Goal: Find specific page/section: Find specific page/section

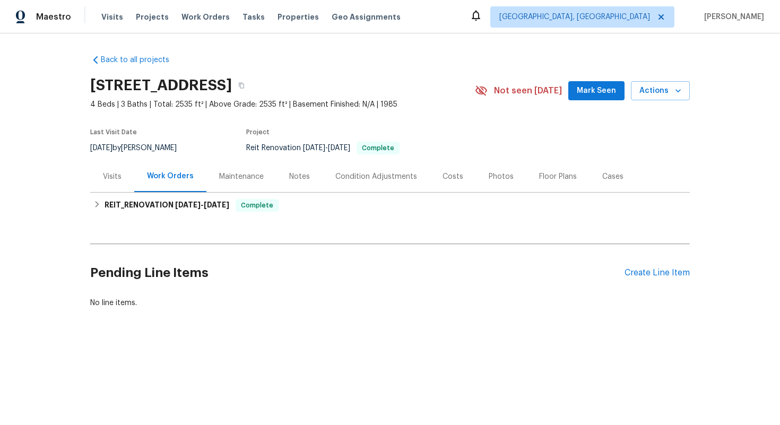
click at [434, 179] on div "Costs" at bounding box center [453, 176] width 46 height 31
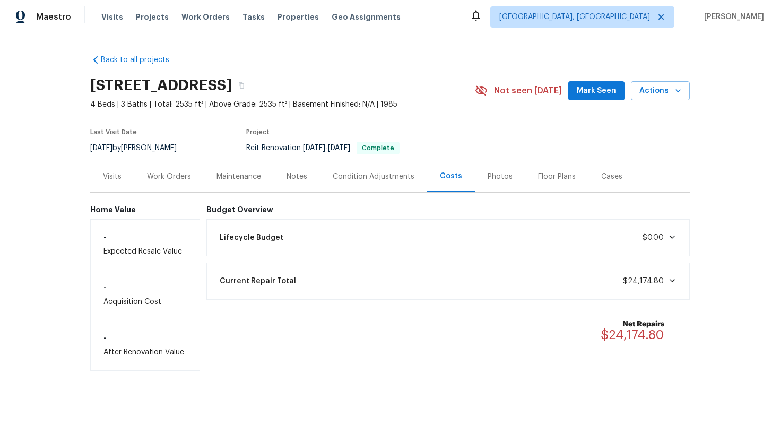
click at [174, 178] on div "Work Orders" at bounding box center [169, 176] width 44 height 11
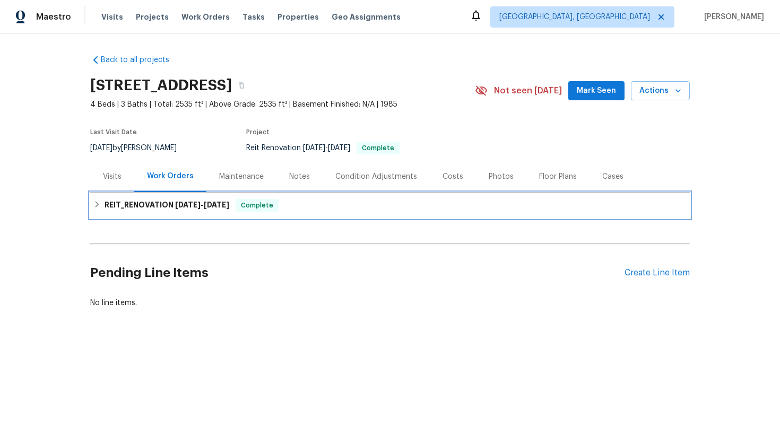
click at [179, 204] on span "[DATE]" at bounding box center [187, 204] width 25 height 7
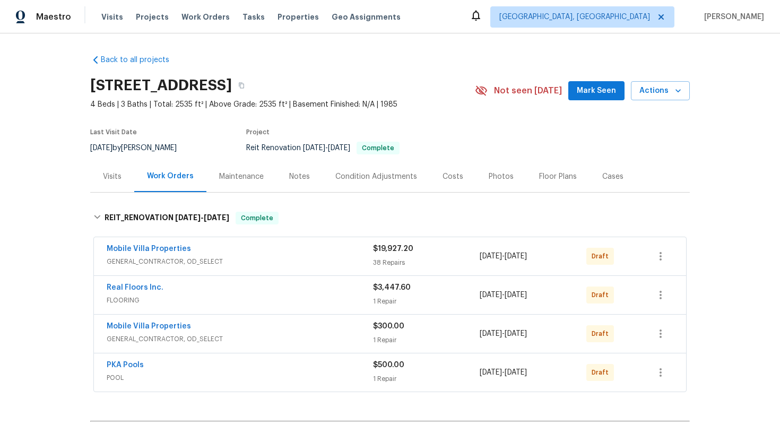
click at [285, 338] on span "GENERAL_CONTRACTOR, OD_SELECT" at bounding box center [240, 339] width 266 height 11
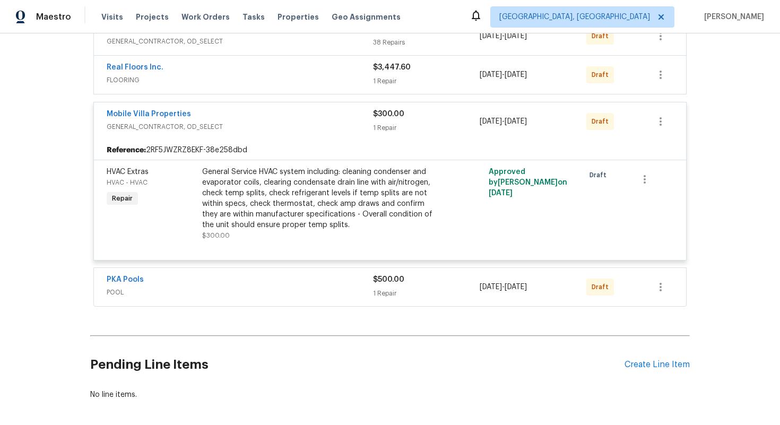
scroll to position [203, 0]
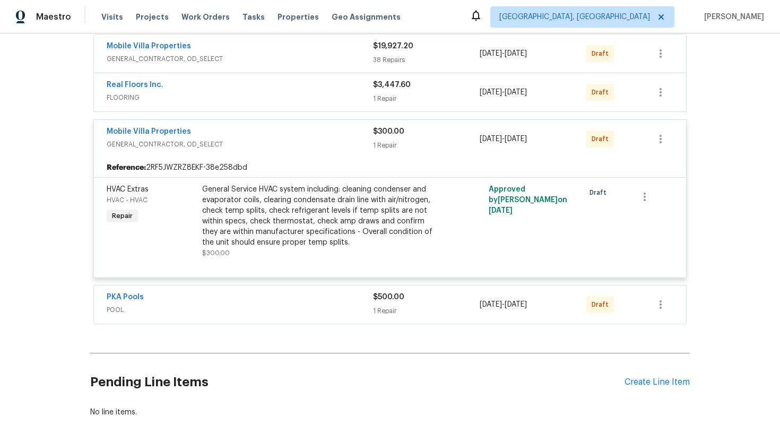
click at [286, 133] on div "Mobile Villa Properties" at bounding box center [240, 132] width 266 height 13
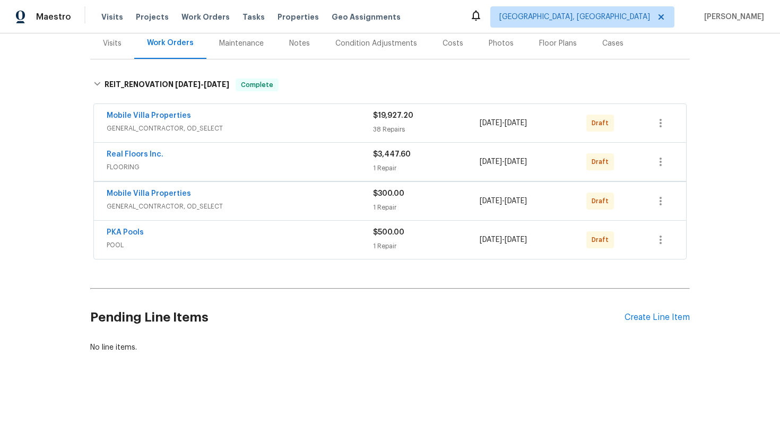
scroll to position [133, 0]
click at [273, 225] on div "PKA Pools POOL $500.00 1 Repair [DATE] - [DATE] Draft" at bounding box center [390, 240] width 592 height 38
click at [272, 239] on div "PKA Pools" at bounding box center [240, 233] width 266 height 13
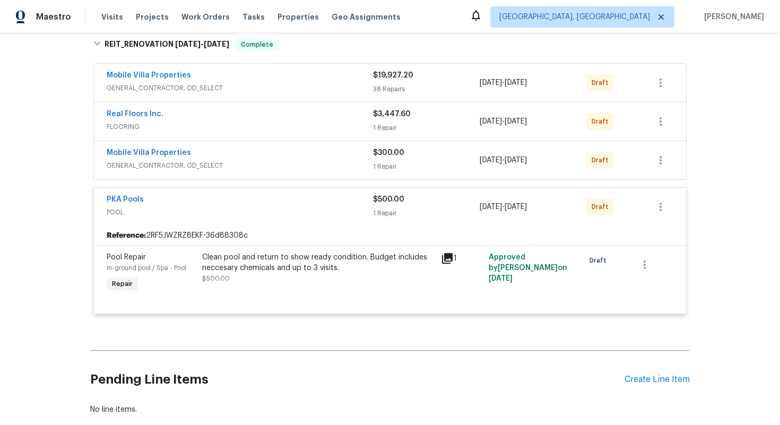
scroll to position [203, 0]
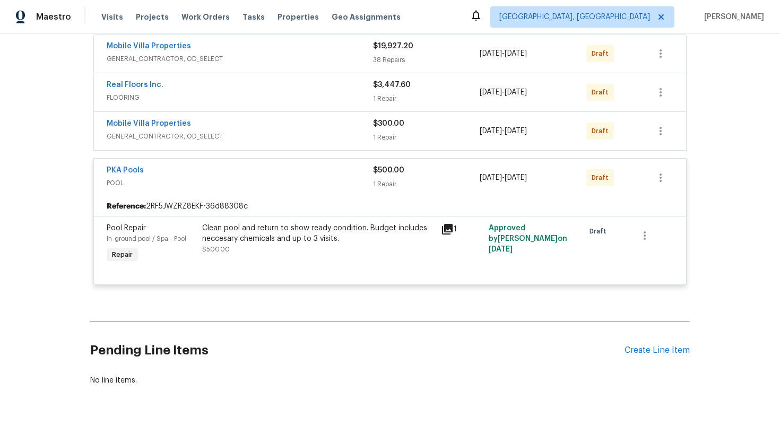
click at [308, 186] on span "POOL" at bounding box center [240, 183] width 266 height 11
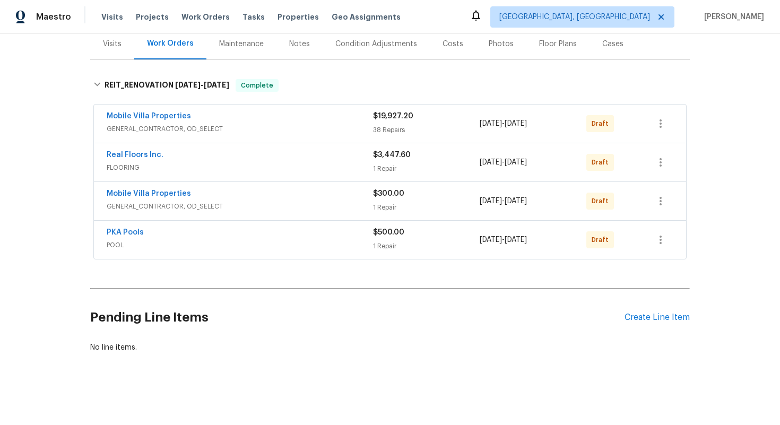
click at [347, 113] on div "Mobile Villa Properties" at bounding box center [240, 117] width 266 height 13
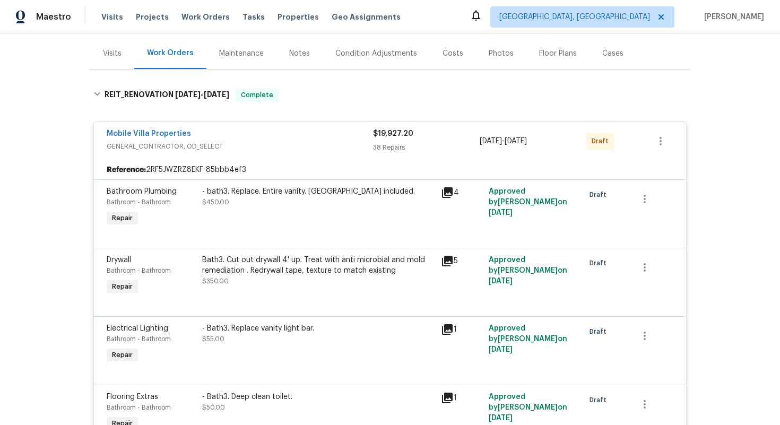
scroll to position [113, 0]
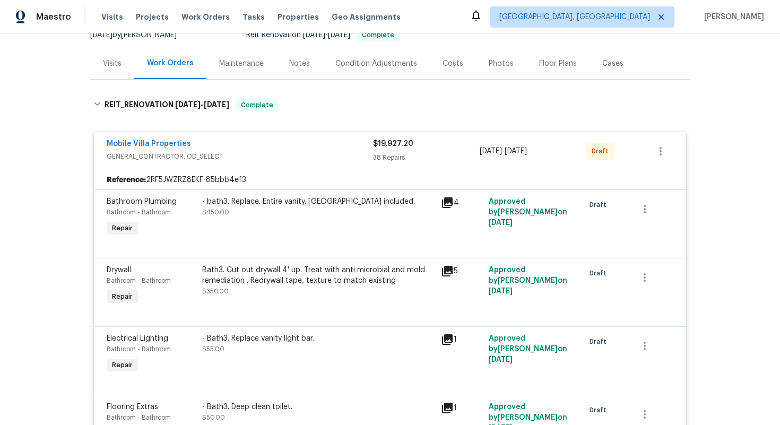
click at [305, 147] on div "Mobile Villa Properties" at bounding box center [240, 145] width 266 height 13
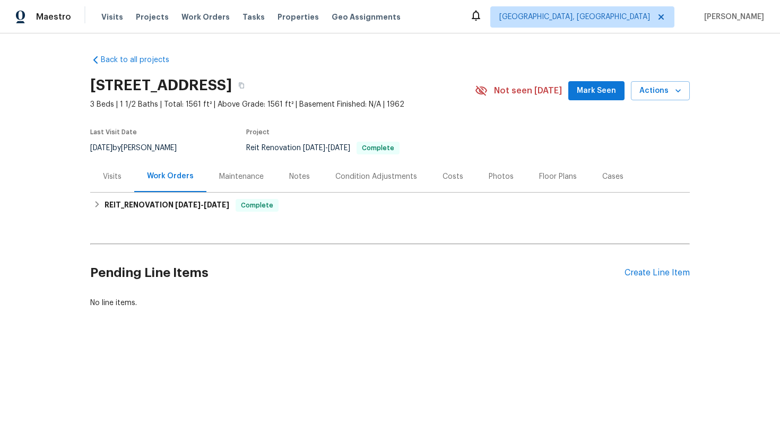
click at [456, 176] on div "Costs" at bounding box center [453, 176] width 21 height 11
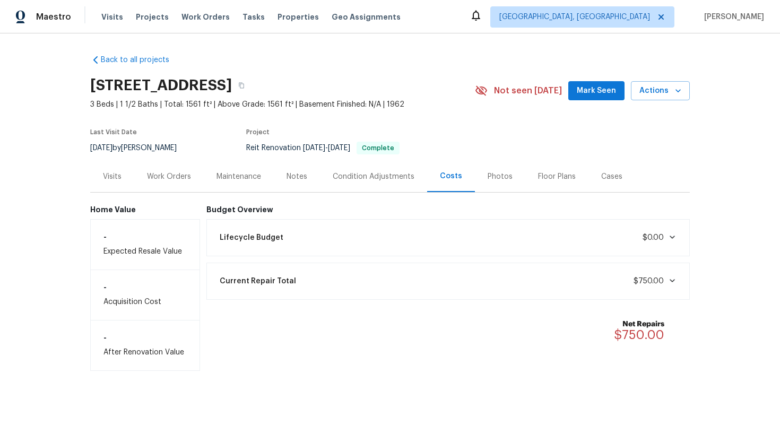
click at [176, 180] on div "Work Orders" at bounding box center [169, 176] width 44 height 11
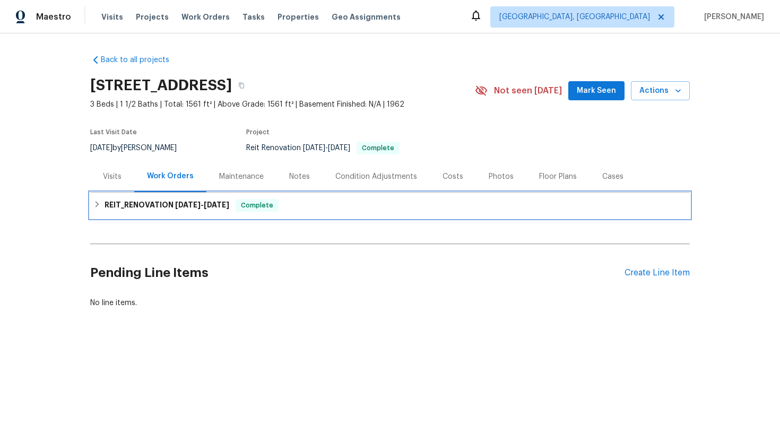
click at [189, 202] on span "9/23/25" at bounding box center [187, 204] width 25 height 7
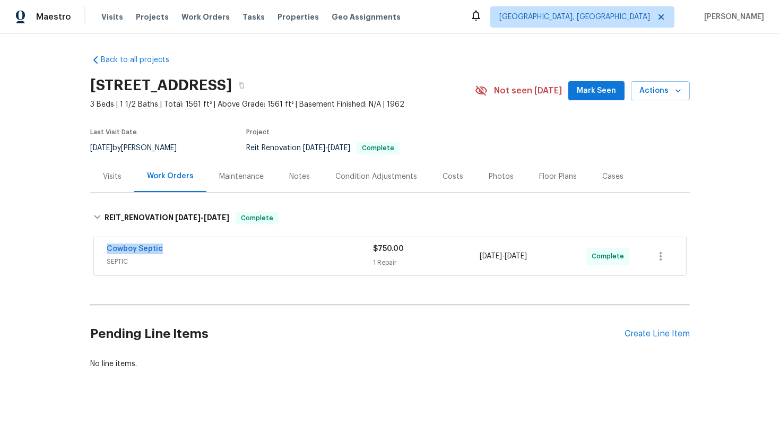
drag, startPoint x: 101, startPoint y: 246, endPoint x: 190, endPoint y: 247, distance: 88.1
click at [190, 247] on div "Cowboy Septic SEPTIC $750.00 1 Repair 9/23/2025 - 9/26/2025 Complete" at bounding box center [390, 256] width 592 height 38
copy link "Cowboy Septic"
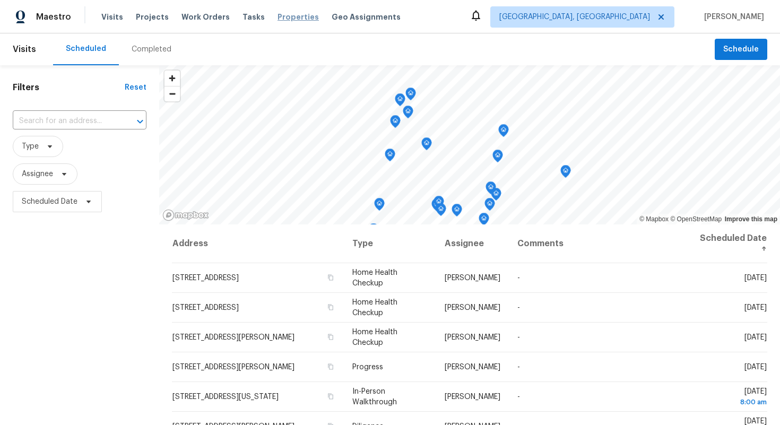
click at [283, 17] on span "Properties" at bounding box center [298, 17] width 41 height 11
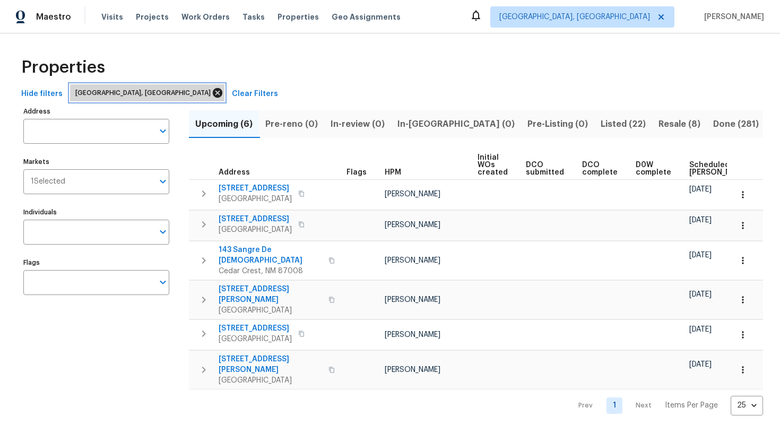
click at [213, 96] on icon at bounding box center [218, 93] width 10 height 10
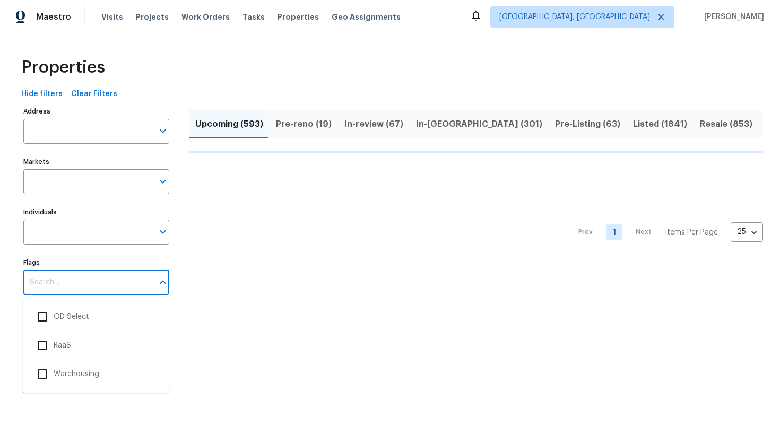
click at [49, 280] on input "Flags" at bounding box center [88, 282] width 130 height 25
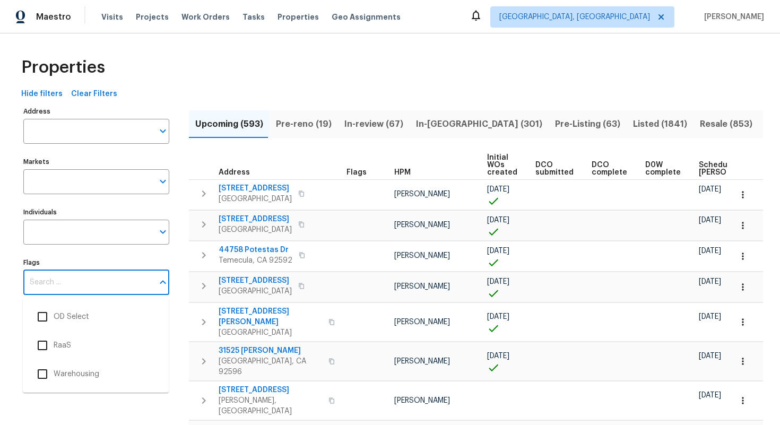
click at [58, 280] on input "Flags" at bounding box center [88, 282] width 130 height 25
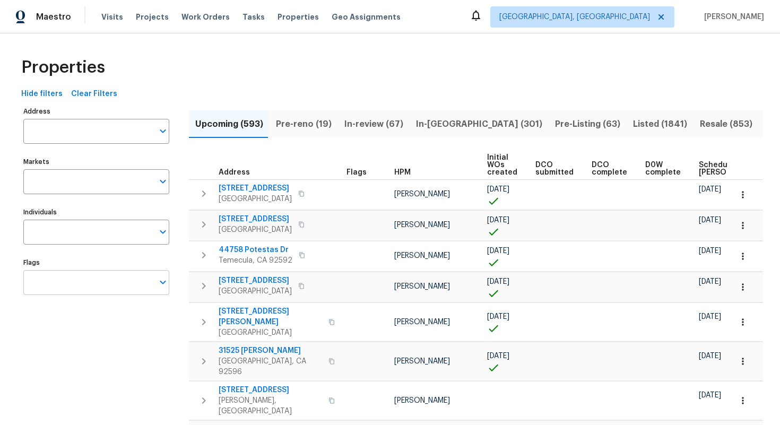
click at [104, 279] on input "Flags" at bounding box center [88, 282] width 130 height 25
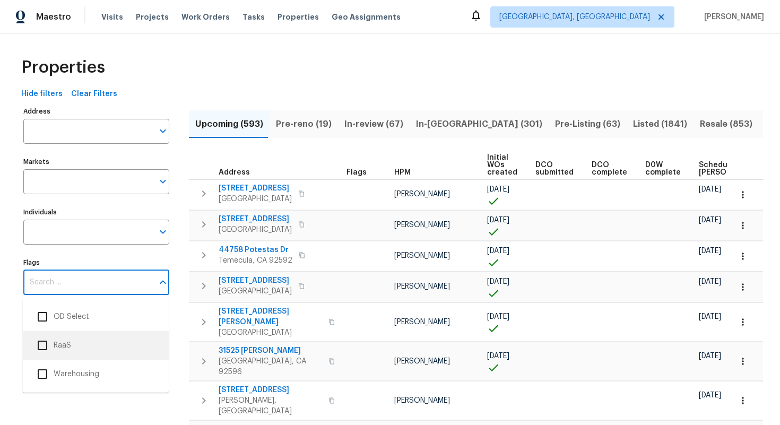
click at [49, 342] on input "checkbox" at bounding box center [42, 345] width 22 height 22
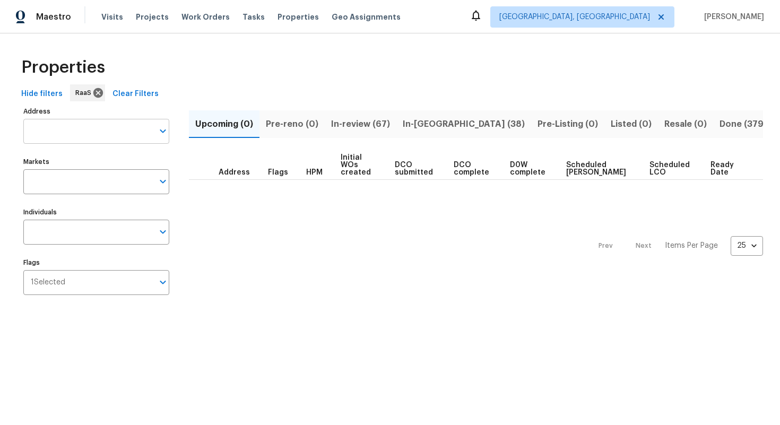
click at [56, 130] on input "Address" at bounding box center [88, 131] width 130 height 25
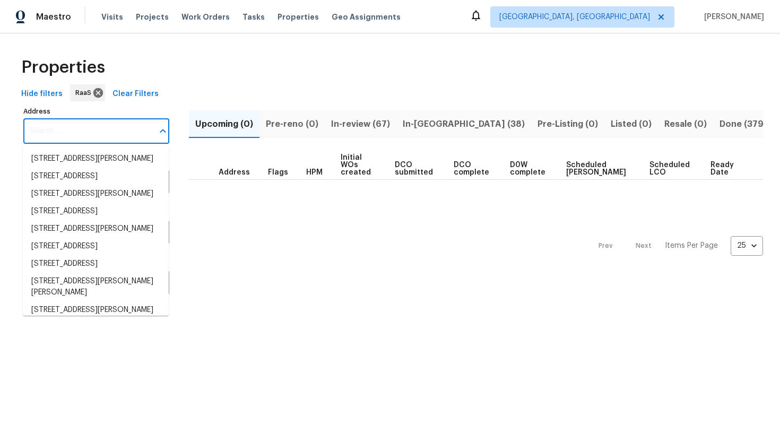
paste input "930 Thornwood Cir, Covington, GA 30016"
type input "930 Thornwood Cir, Covington, GA 30016"
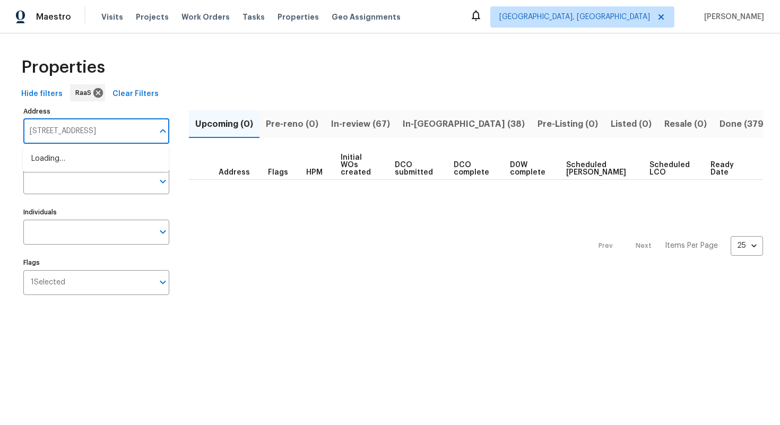
scroll to position [0, 22]
click at [96, 168] on li "930 Thornwood Cir Covington GA 30016" at bounding box center [96, 159] width 146 height 18
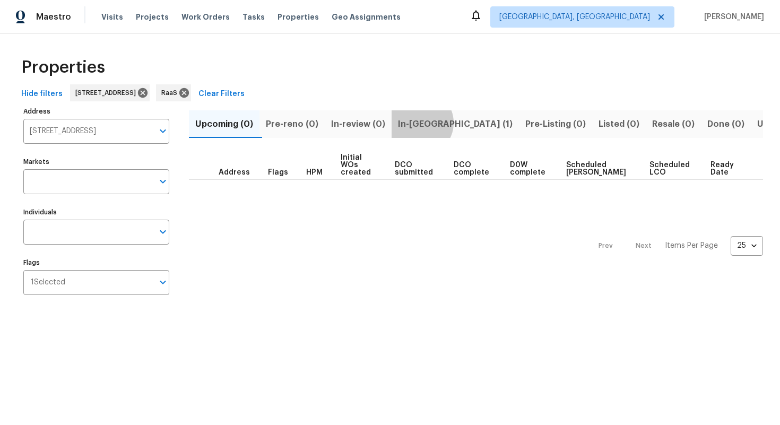
click at [426, 123] on span "In-reno (1)" at bounding box center [455, 124] width 115 height 15
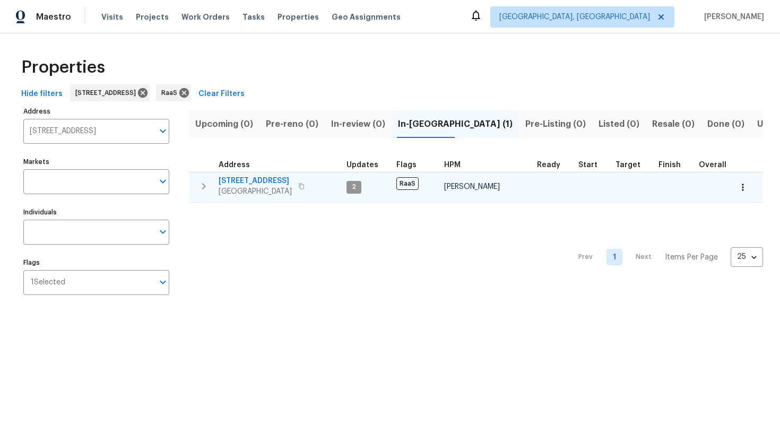
click at [257, 183] on span "930 Thornwood Cir" at bounding box center [255, 181] width 73 height 11
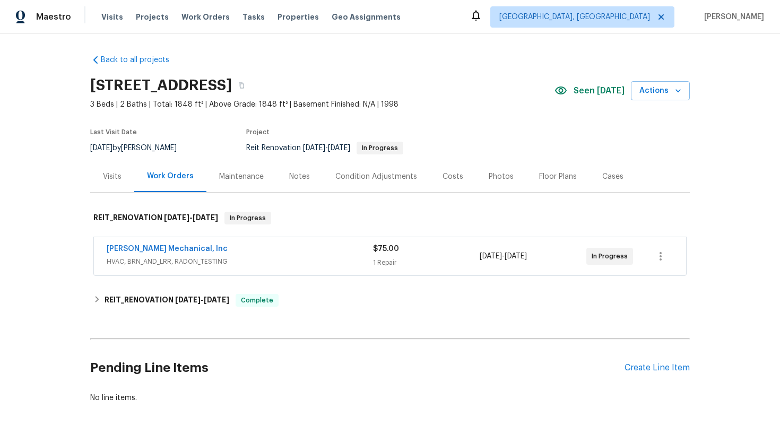
scroll to position [50, 0]
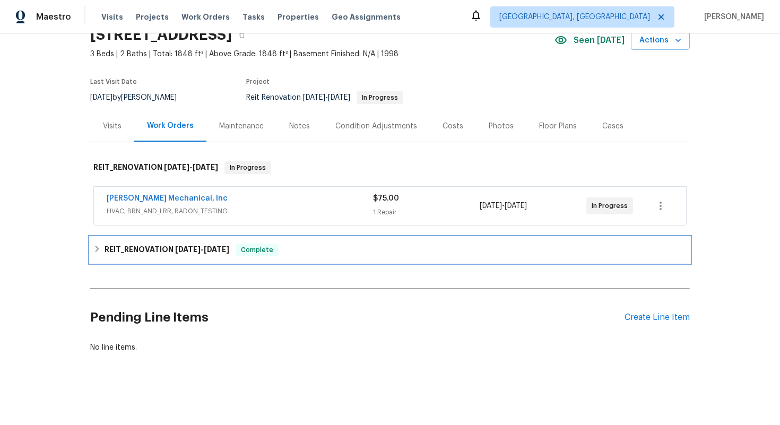
click at [272, 252] on span "Complete" at bounding box center [257, 250] width 41 height 11
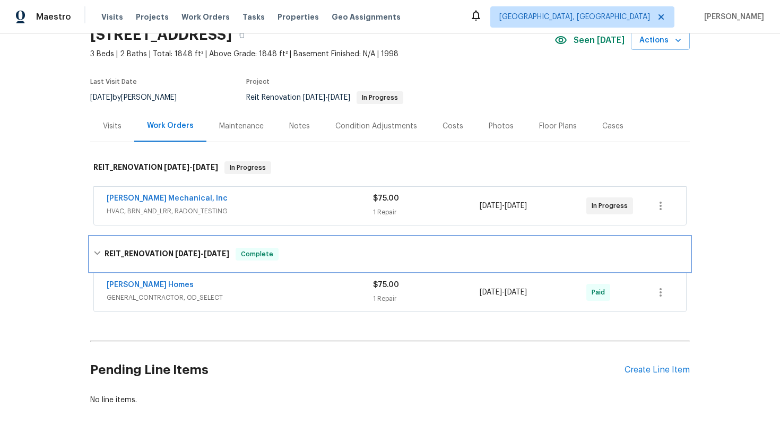
click at [272, 252] on span "Complete" at bounding box center [257, 254] width 41 height 11
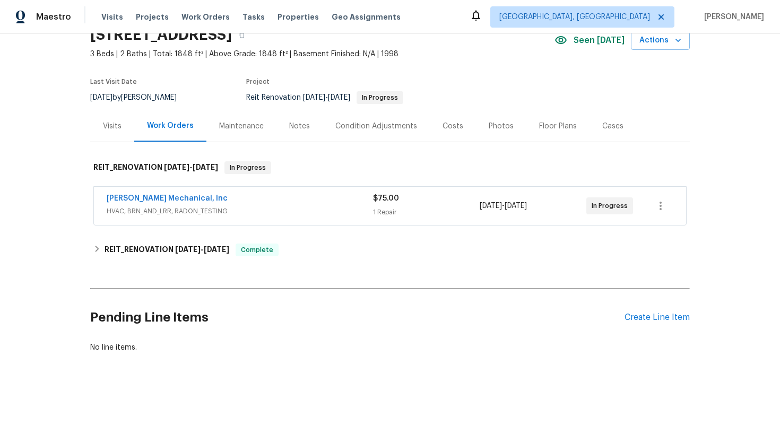
click at [444, 124] on div "Costs" at bounding box center [453, 126] width 21 height 11
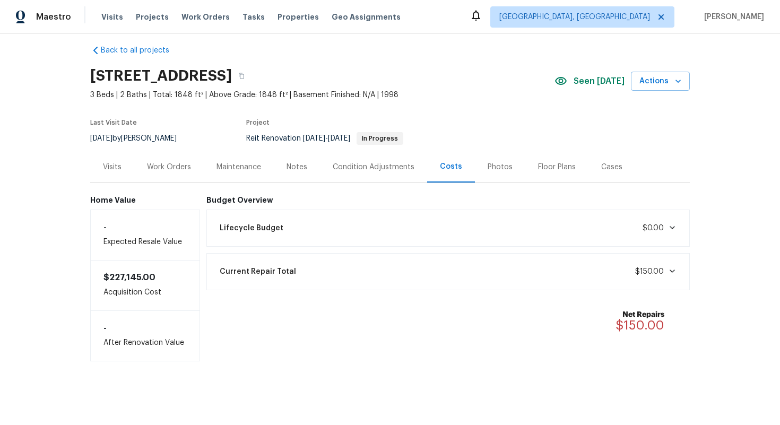
scroll to position [10, 0]
